Goal: Task Accomplishment & Management: Manage account settings

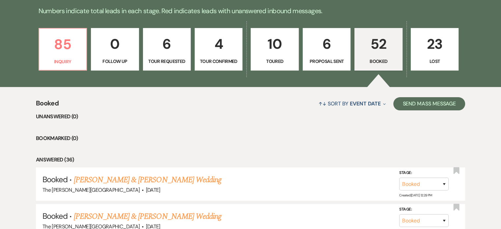
drag, startPoint x: 260, startPoint y: 98, endPoint x: 96, endPoint y: 26, distance: 179.2
click at [260, 98] on div "↑↓ Sort By Event Date Expand Send Mass Message" at bounding box center [262, 103] width 406 height 17
click at [132, 174] on link "[PERSON_NAME] & [PERSON_NAME] Wedding" at bounding box center [147, 180] width 147 height 12
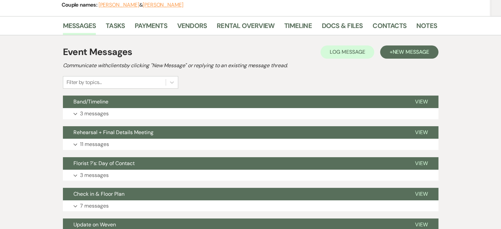
scroll to position [42, 0]
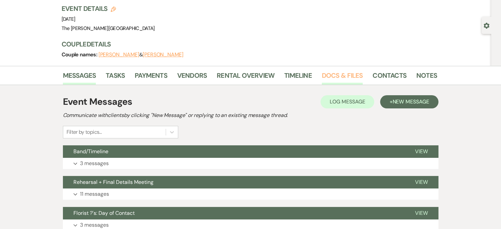
click at [333, 73] on link "Docs & Files" at bounding box center [342, 77] width 41 height 14
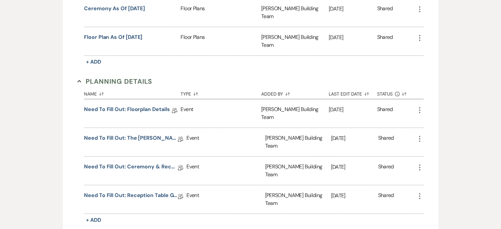
scroll to position [322, 0]
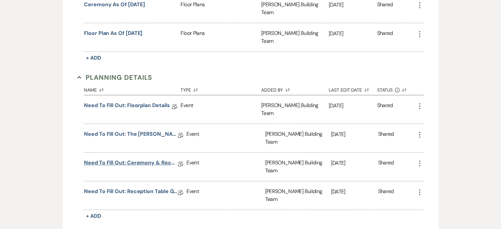
click at [143, 159] on link "Need to Fill Out: Ceremony & Reception Details" at bounding box center [131, 164] width 94 height 10
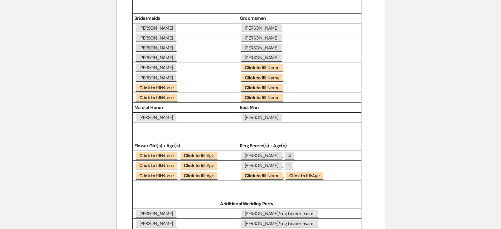
scroll to position [173, 0]
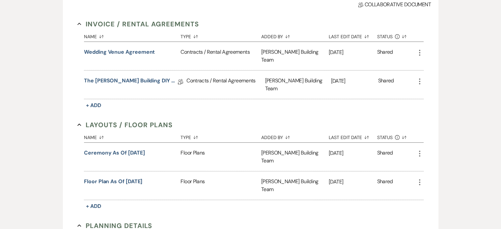
scroll to position [322, 0]
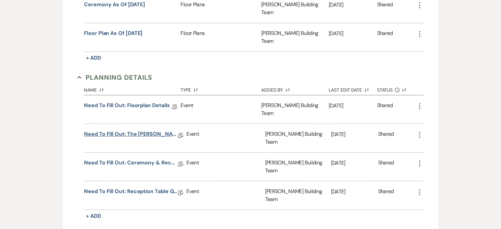
click at [141, 130] on link "Need to Fill Out: The [PERSON_NAME] Building Planning Document" at bounding box center [131, 135] width 94 height 10
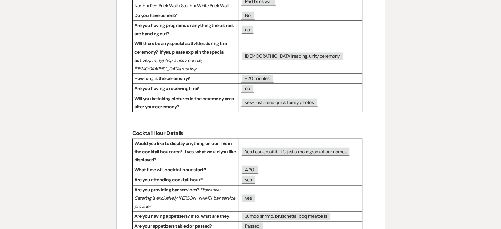
scroll to position [900, 0]
